Goal: Check status: Check status

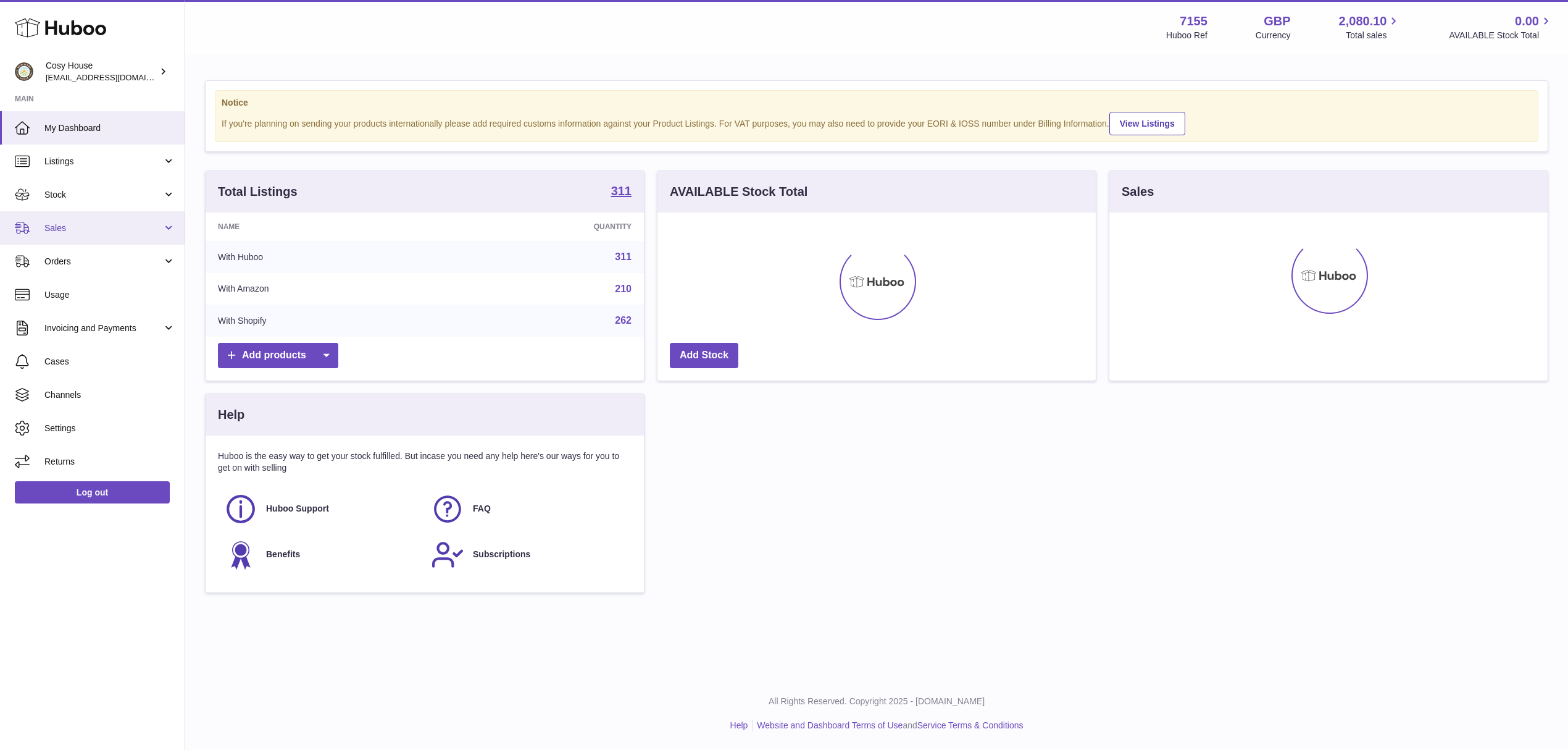
click at [77, 234] on span "Sales" at bounding box center [104, 228] width 118 height 12
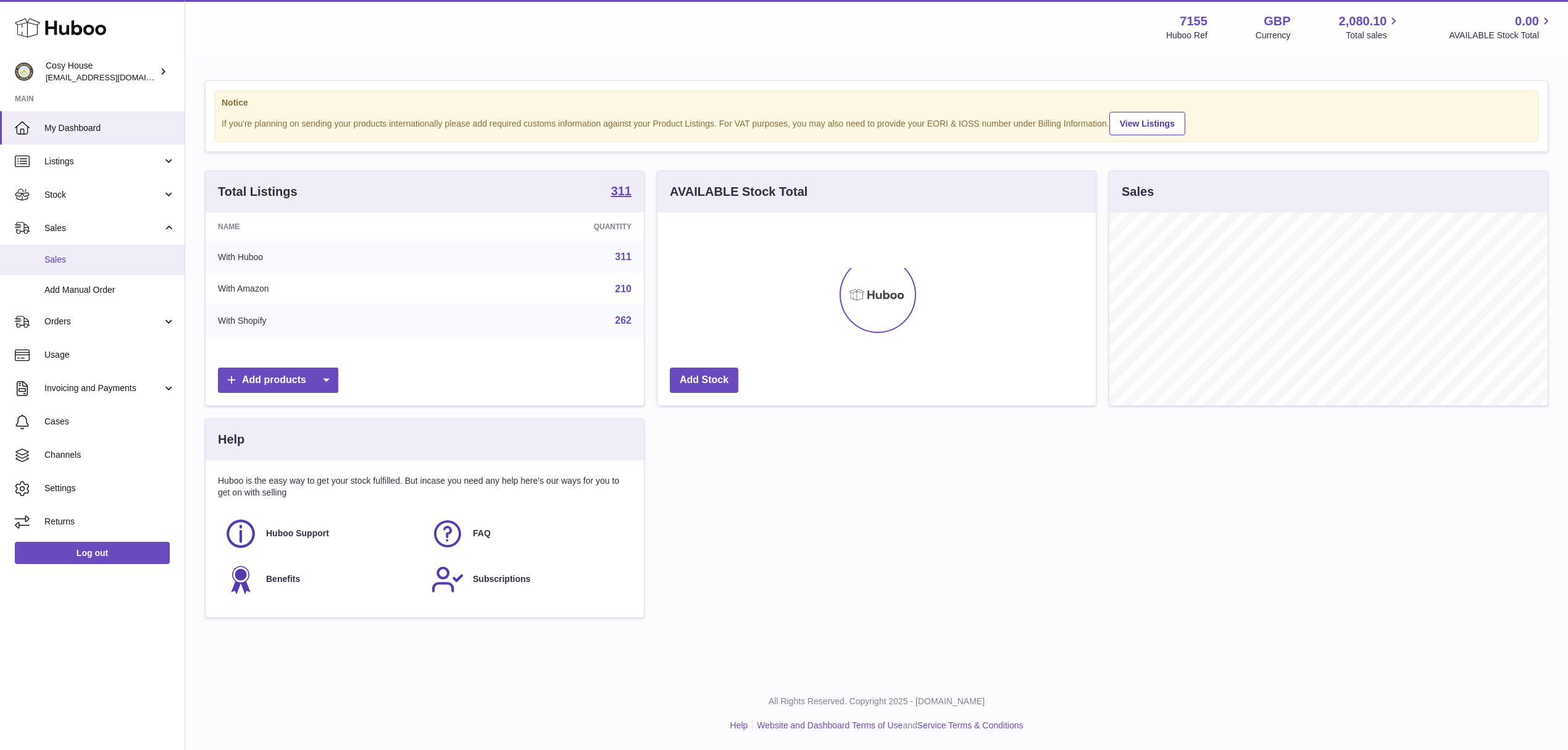
scroll to position [192, 438]
click at [77, 265] on span "Sales" at bounding box center [110, 260] width 131 height 12
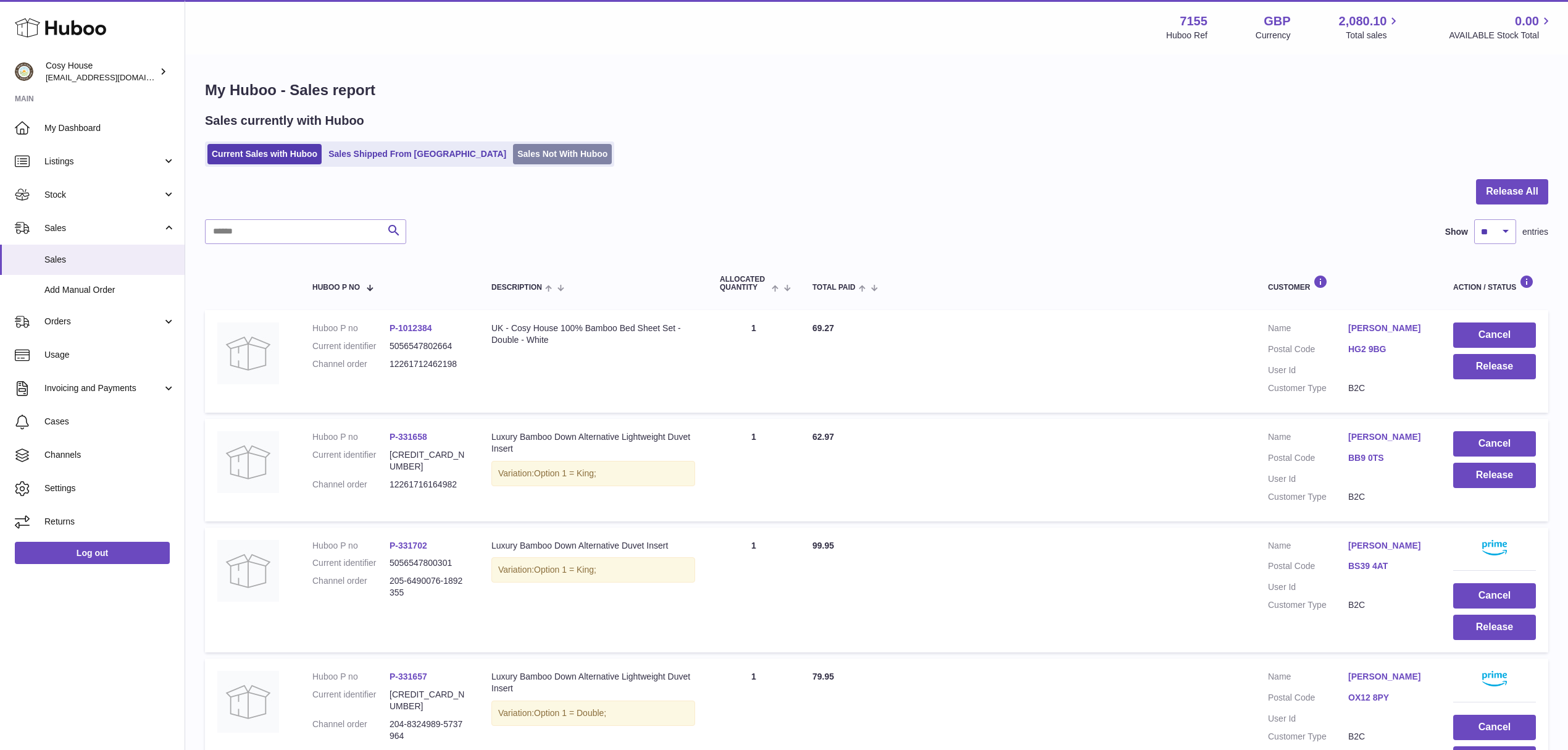
click at [546, 157] on link "Sales Not With Huboo" at bounding box center [563, 154] width 99 height 21
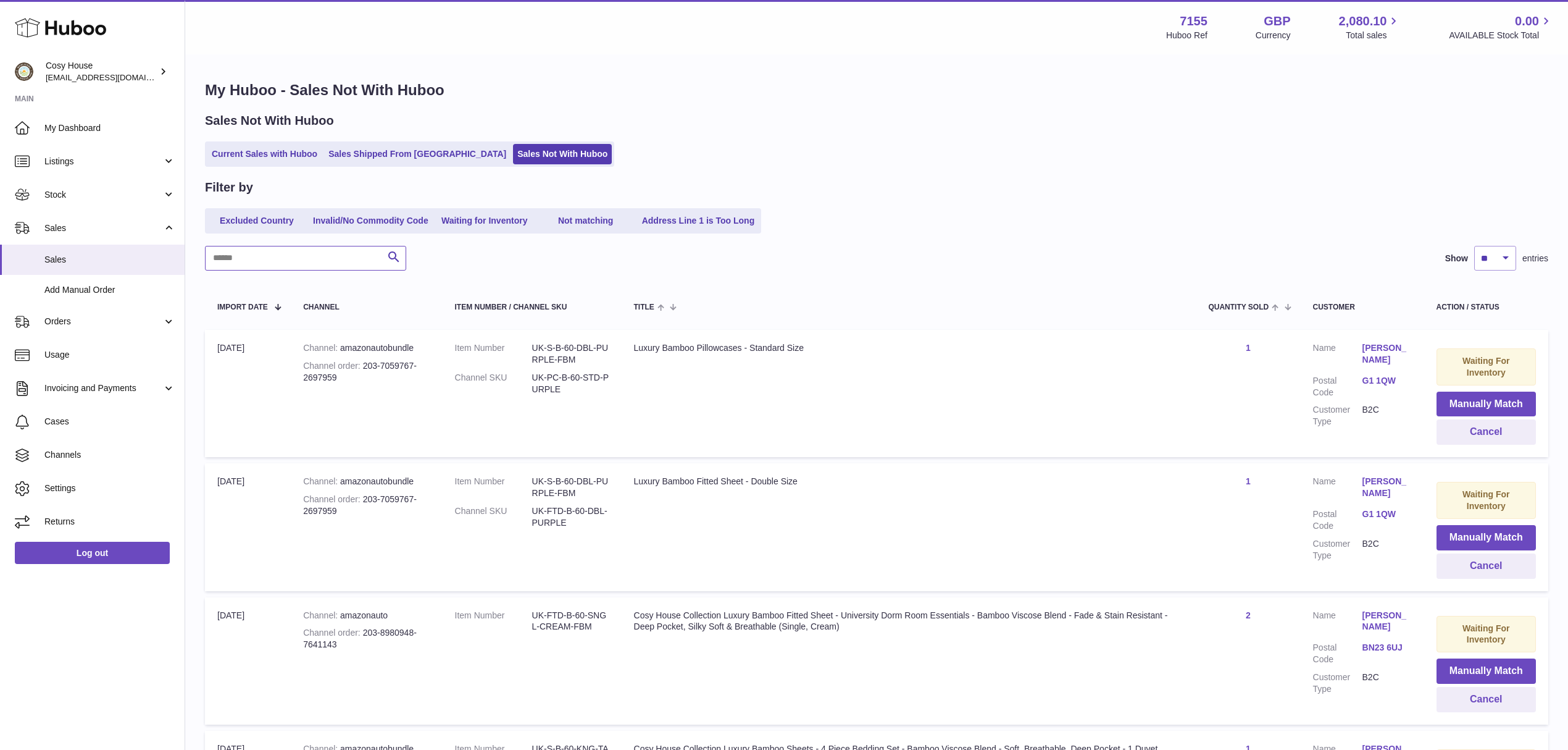
click at [319, 270] on input "text" at bounding box center [306, 259] width 201 height 25
paste input "**********"
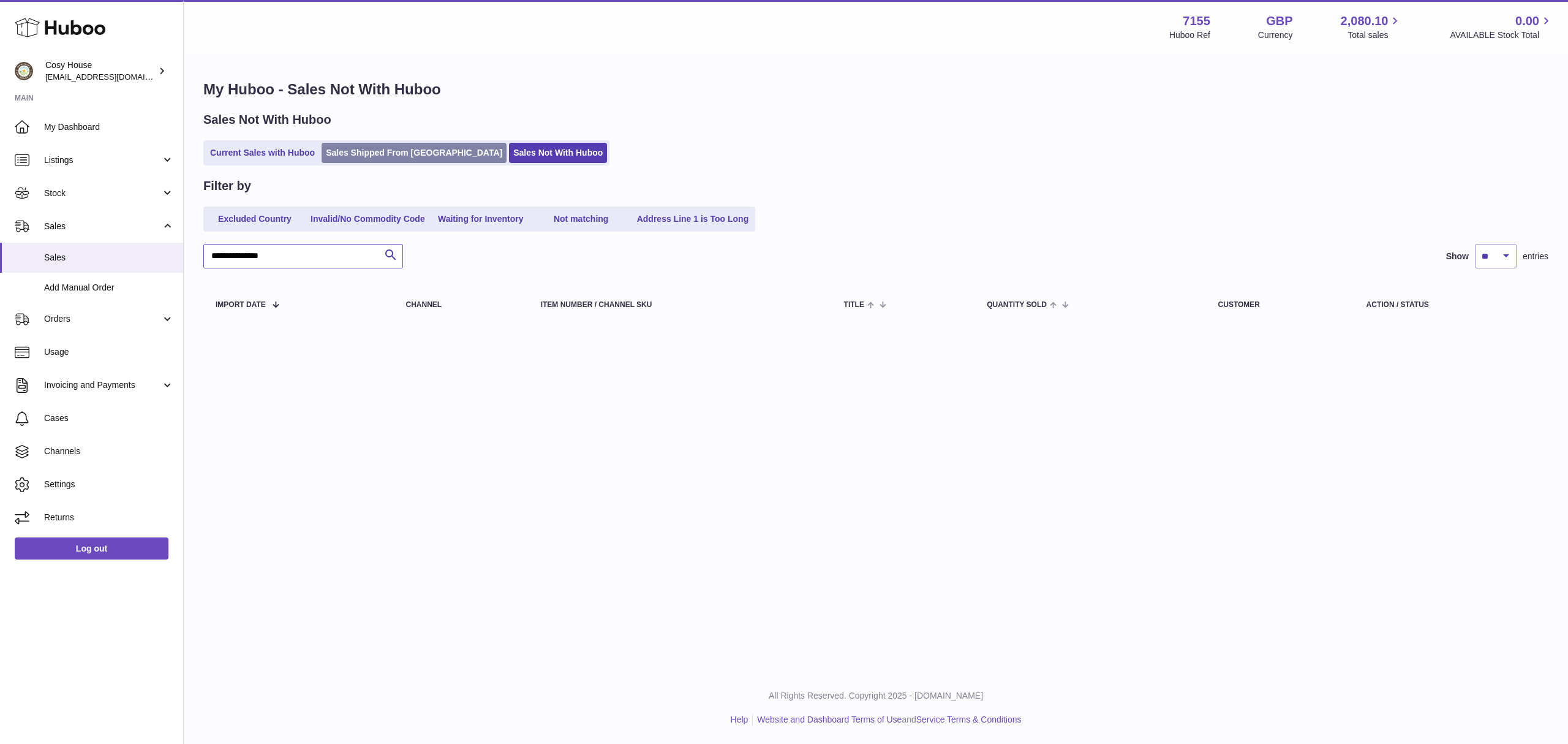
type input "**********"
click at [396, 162] on link "Sales Shipped From [GEOGRAPHIC_DATA]" at bounding box center [414, 153] width 185 height 20
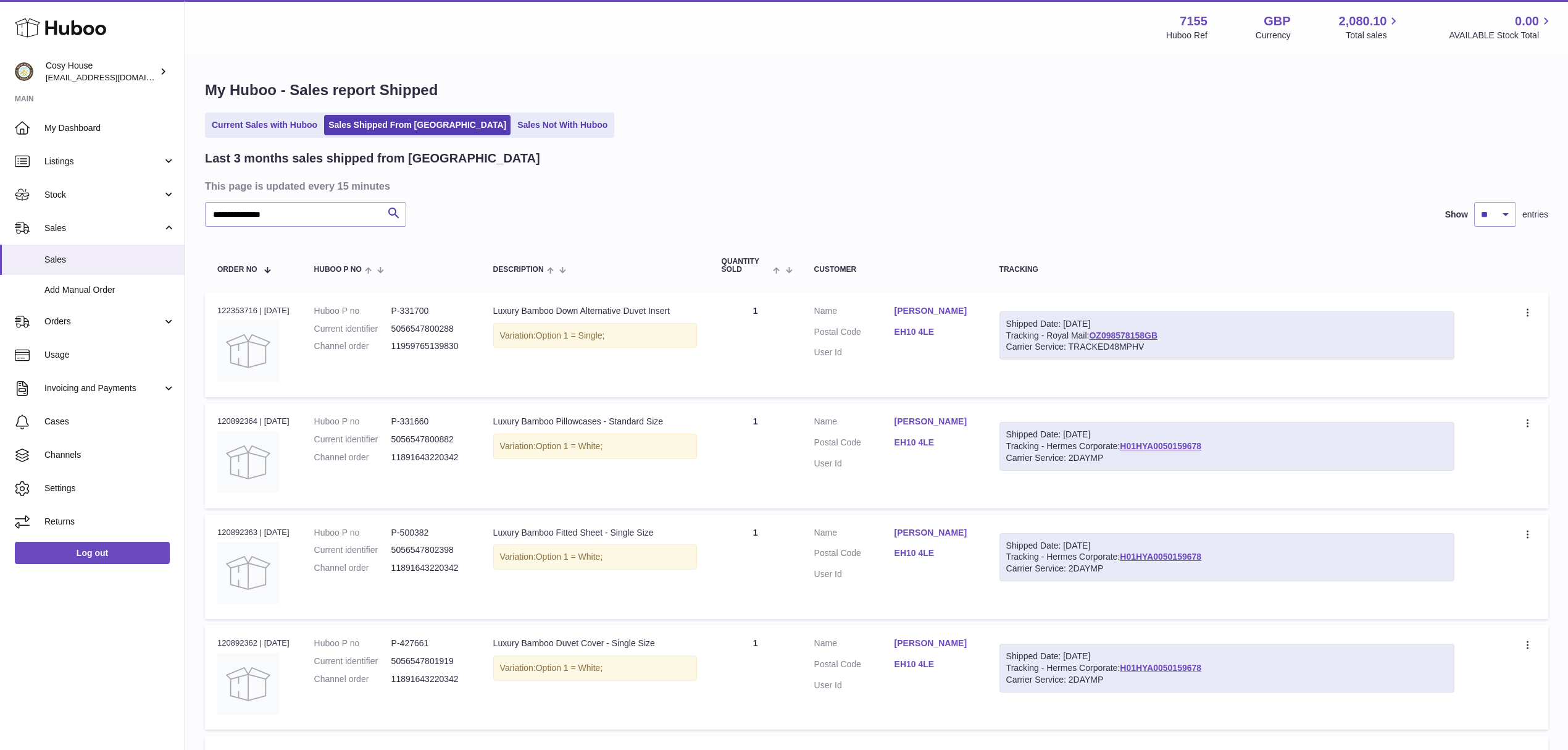
type input "**********"
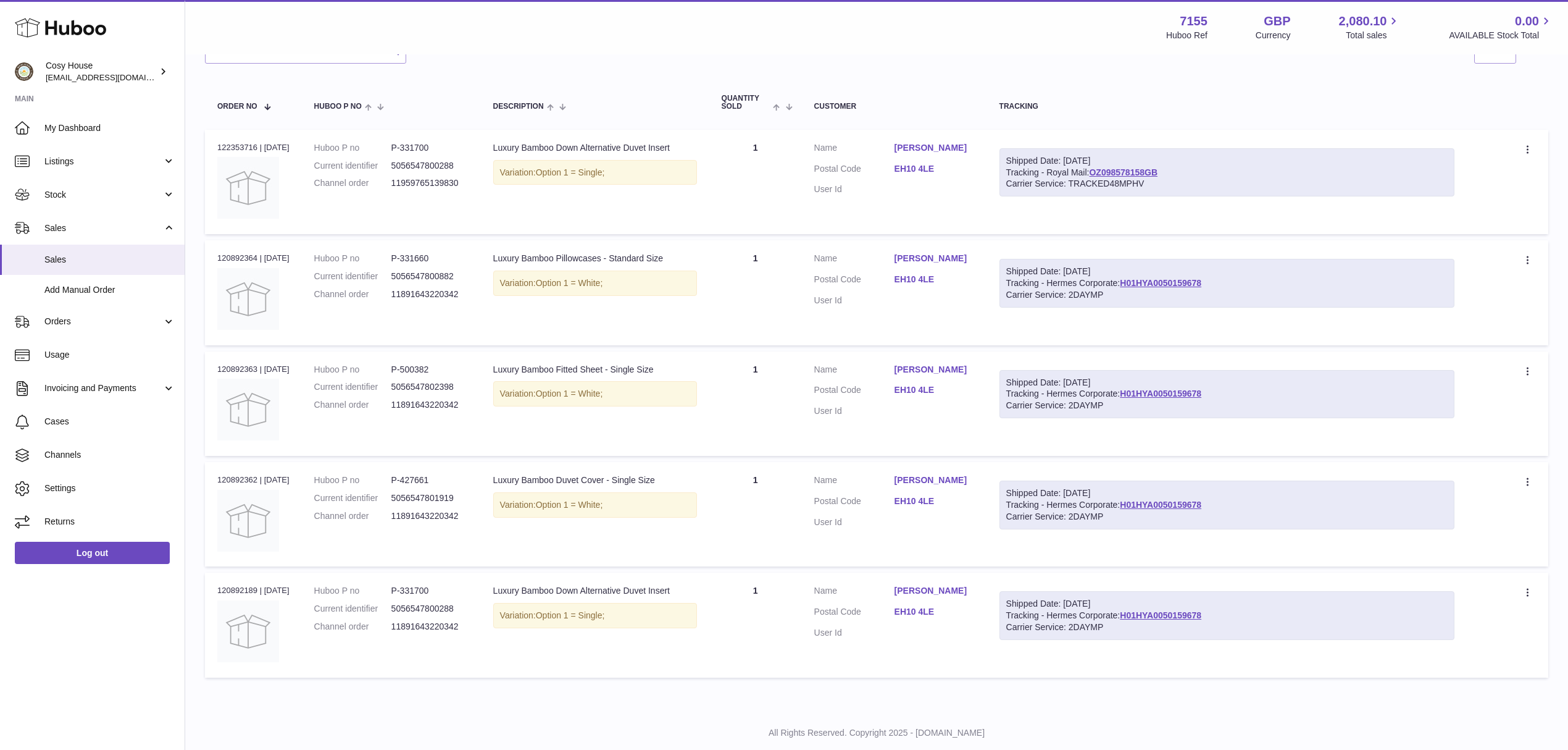
scroll to position [165, 0]
drag, startPoint x: 1273, startPoint y: 322, endPoint x: 1154, endPoint y: 324, distance: 119.0
click at [1154, 306] on div "Shipped Date: [DATE] Tracking - Hermes Corporate: H01HYA0050159678 Carrier Serv…" at bounding box center [1227, 282] width 455 height 48
copy link "H01HYA0050159678"
drag, startPoint x: 395, startPoint y: 411, endPoint x: 490, endPoint y: 431, distance: 97.1
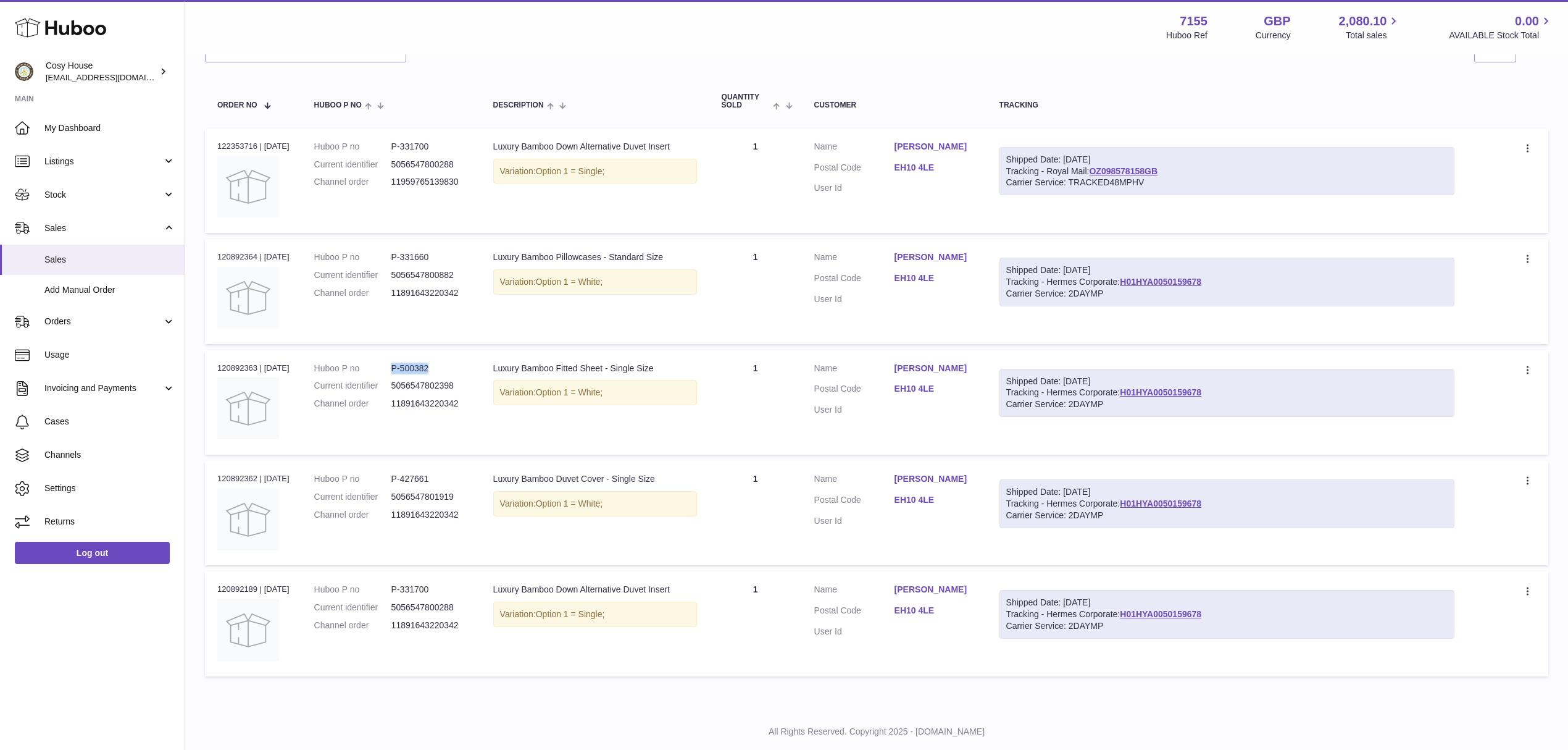
click at [451, 374] on dd "P-500382" at bounding box center [430, 368] width 77 height 12
copy dd "P-500382"
click at [413, 392] on dd "5056547802398" at bounding box center [430, 386] width 77 height 12
drag, startPoint x: 413, startPoint y: 435, endPoint x: 416, endPoint y: 444, distance: 9.5
click at [416, 392] on dd "5056547802398" at bounding box center [430, 386] width 77 height 12
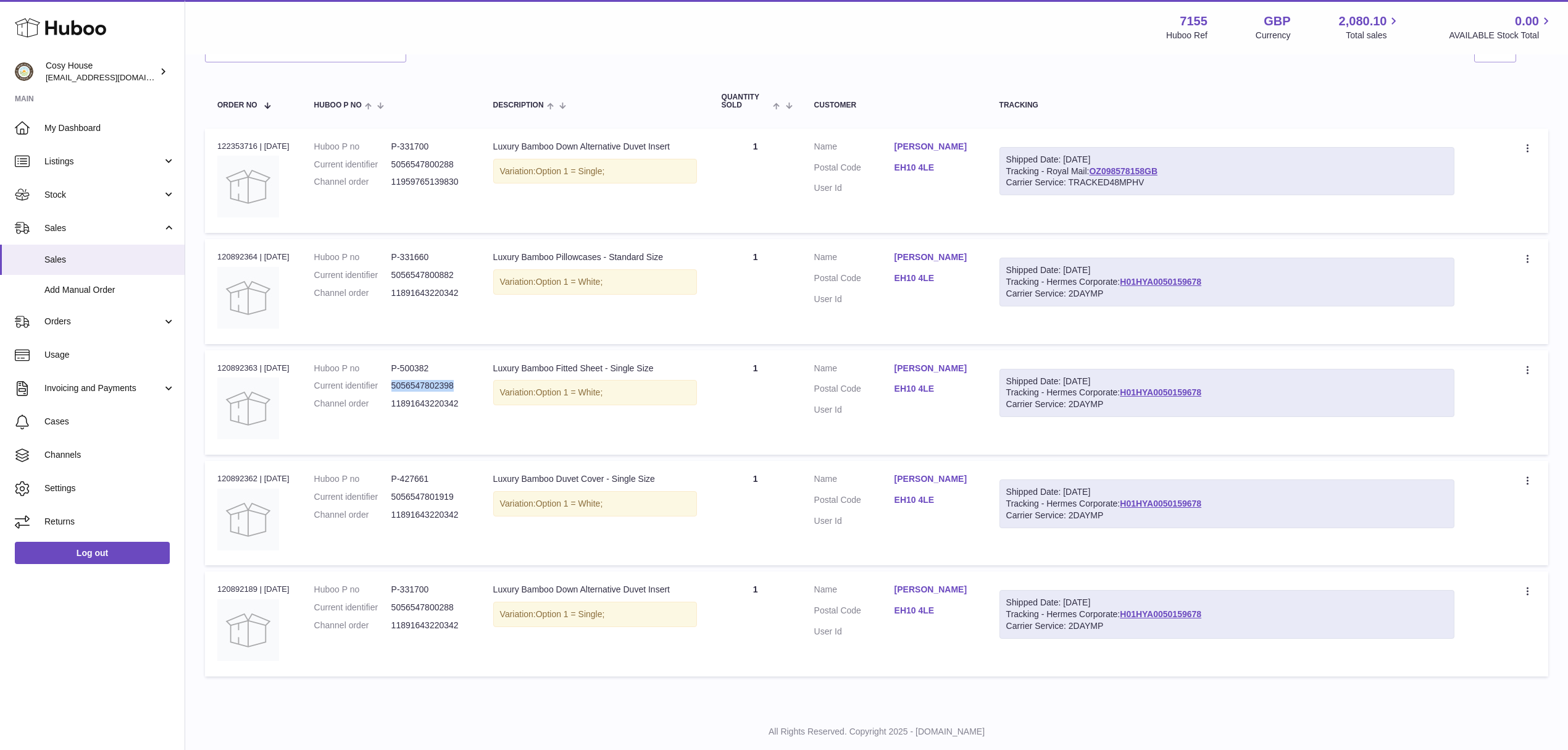
copy dd "5056547802398"
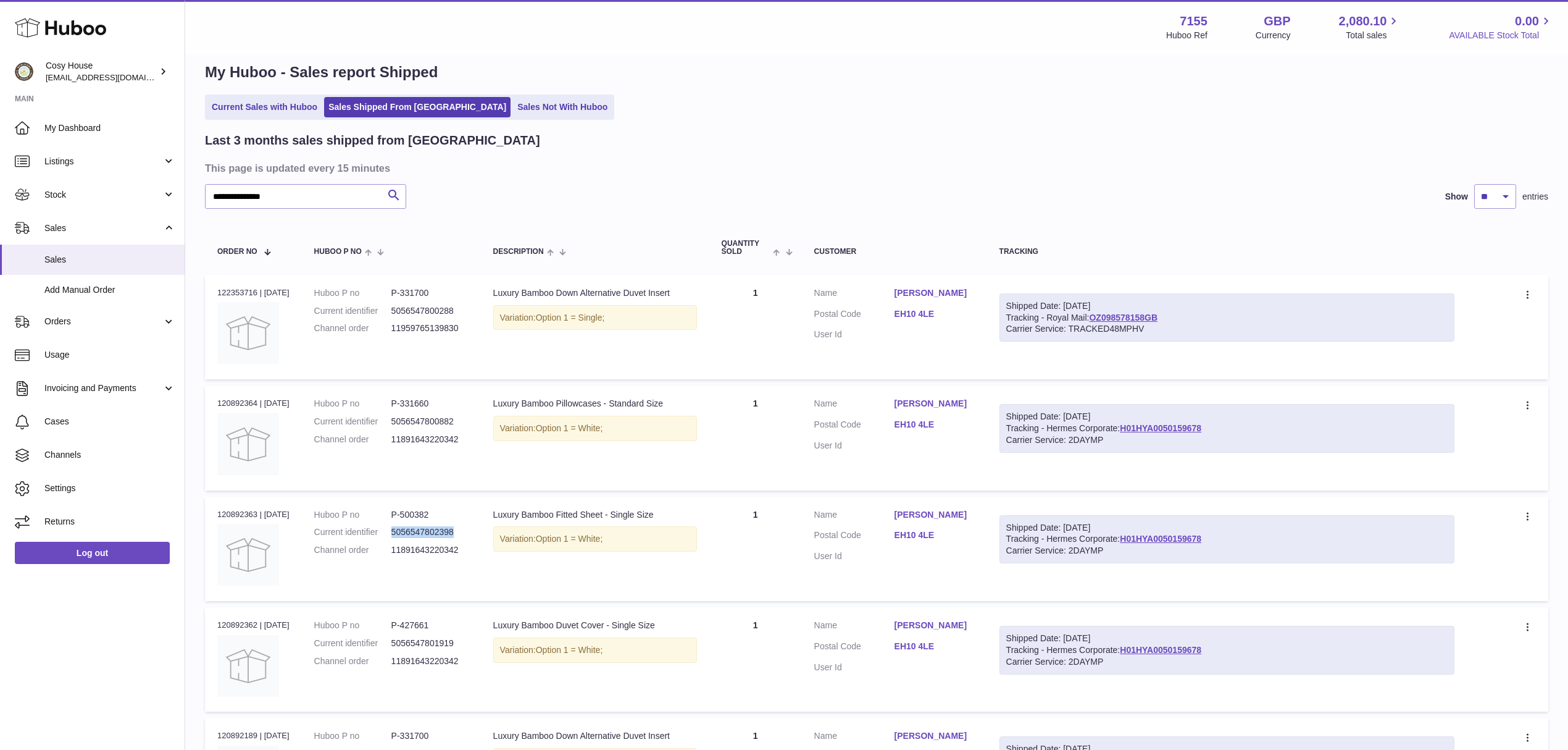
scroll to position [0, 0]
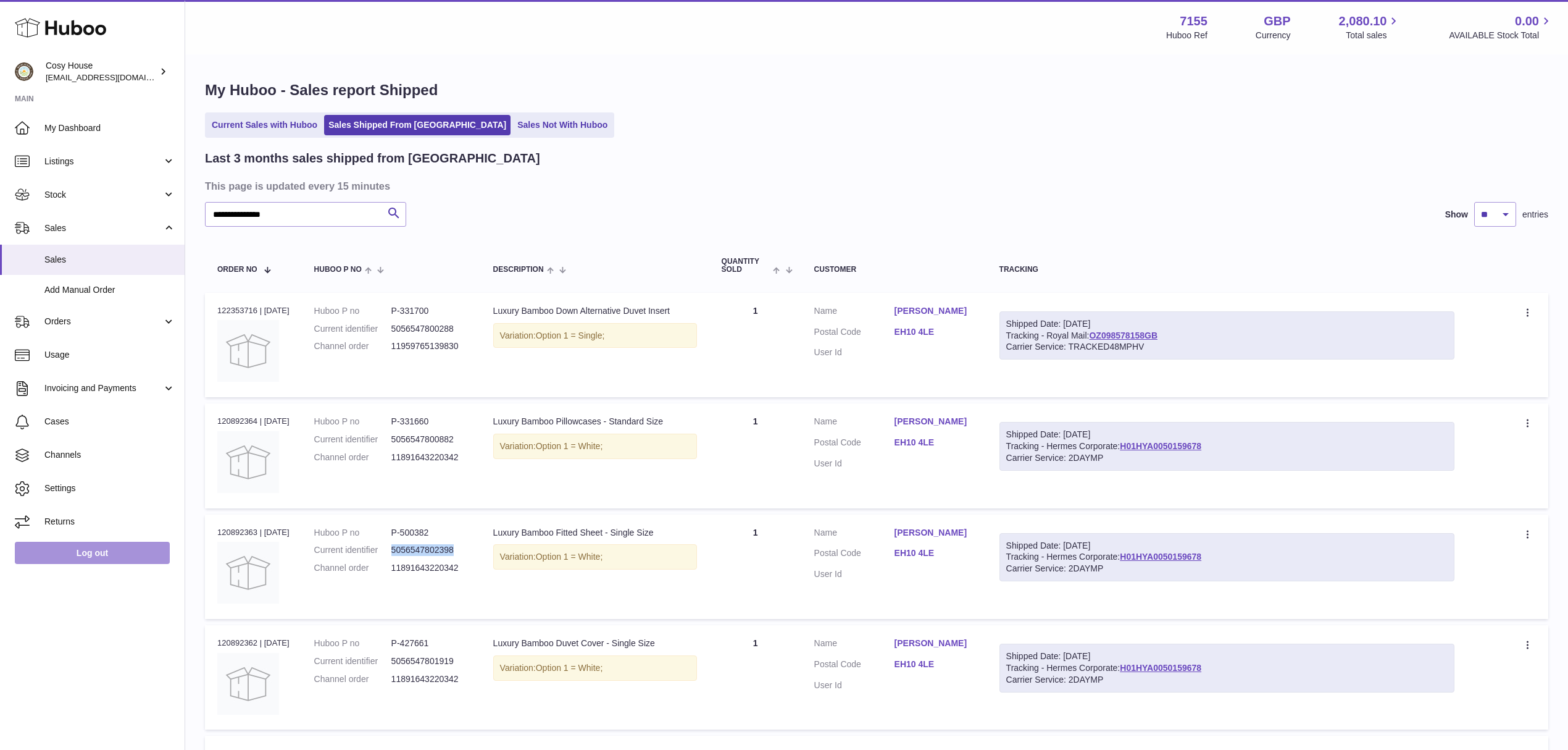
click at [102, 564] on link "Log out" at bounding box center [92, 552] width 155 height 22
click at [82, 201] on span "Stock" at bounding box center [104, 195] width 118 height 12
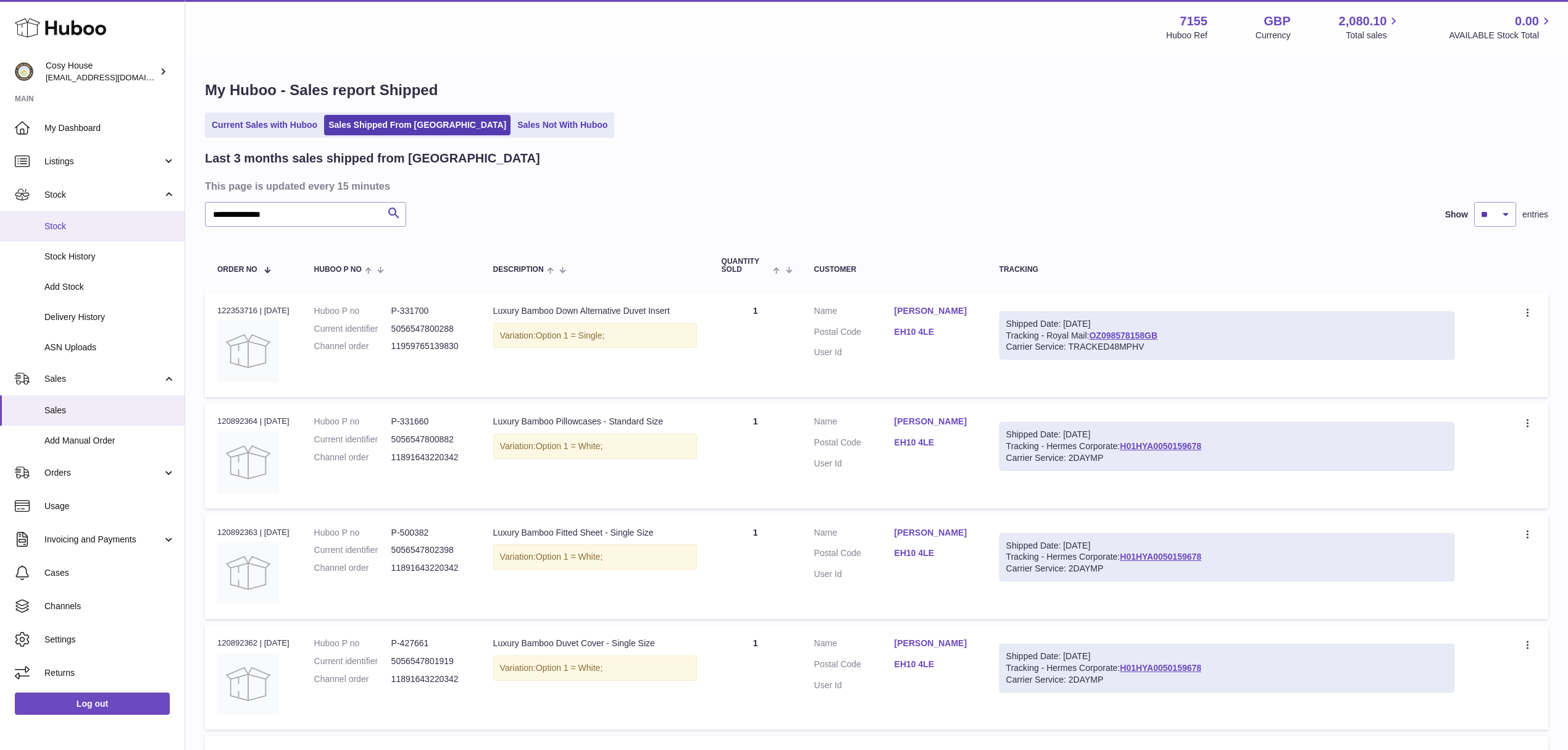
click at [70, 232] on span "Stock" at bounding box center [110, 226] width 131 height 12
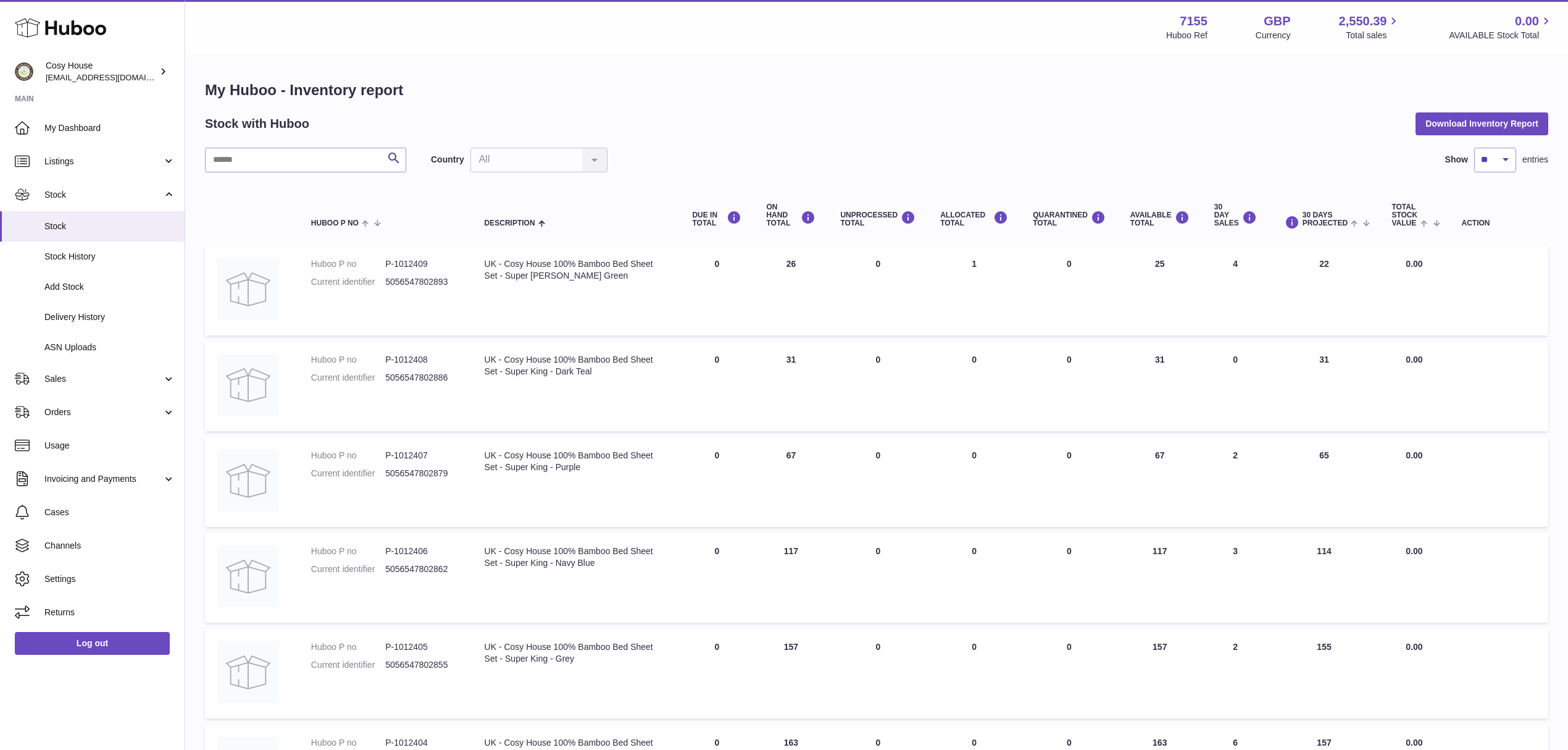
click at [312, 169] on input "text" at bounding box center [306, 160] width 201 height 25
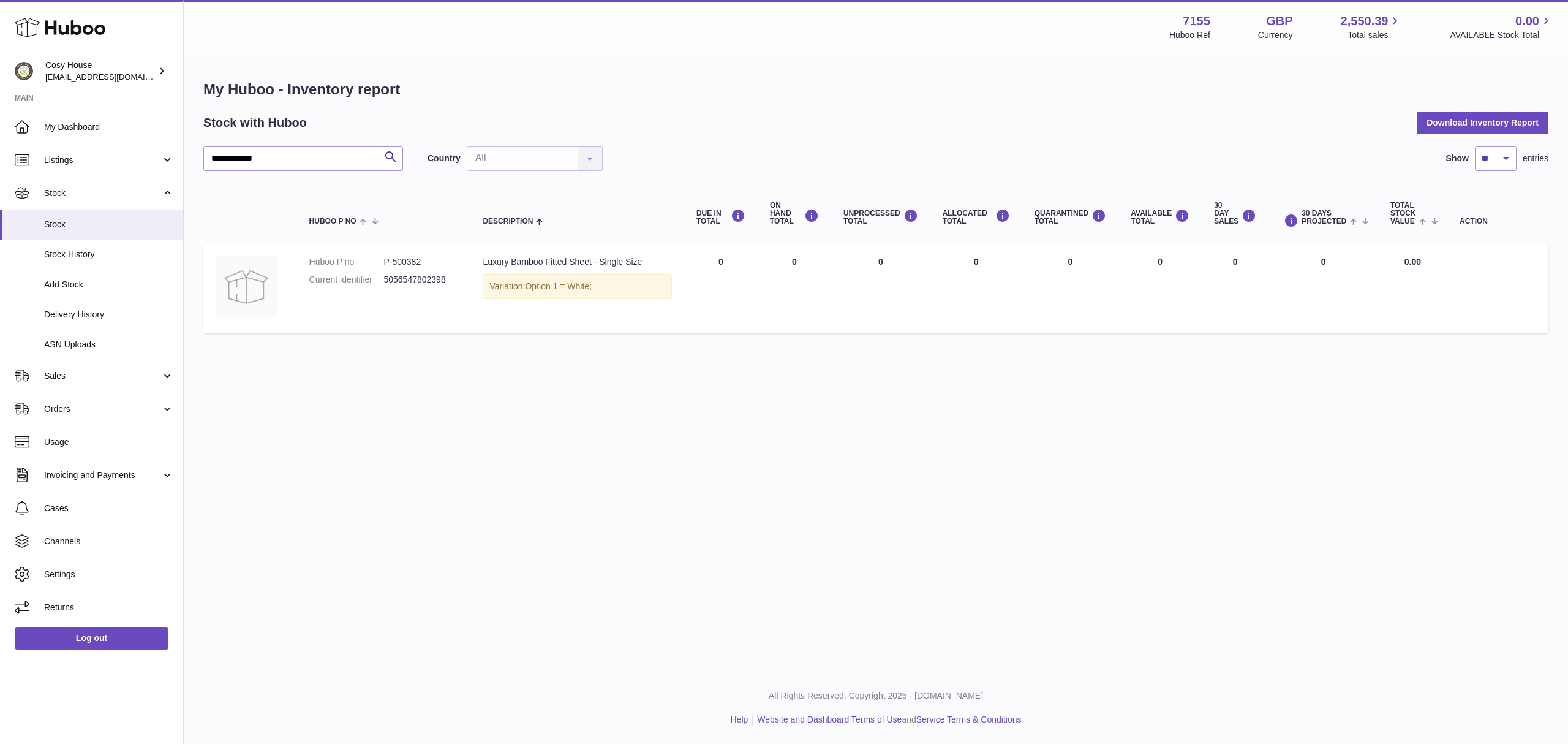
type input "**********"
click at [95, 649] on link "Log out" at bounding box center [91, 638] width 154 height 22
